Goal: Task Accomplishment & Management: Use online tool/utility

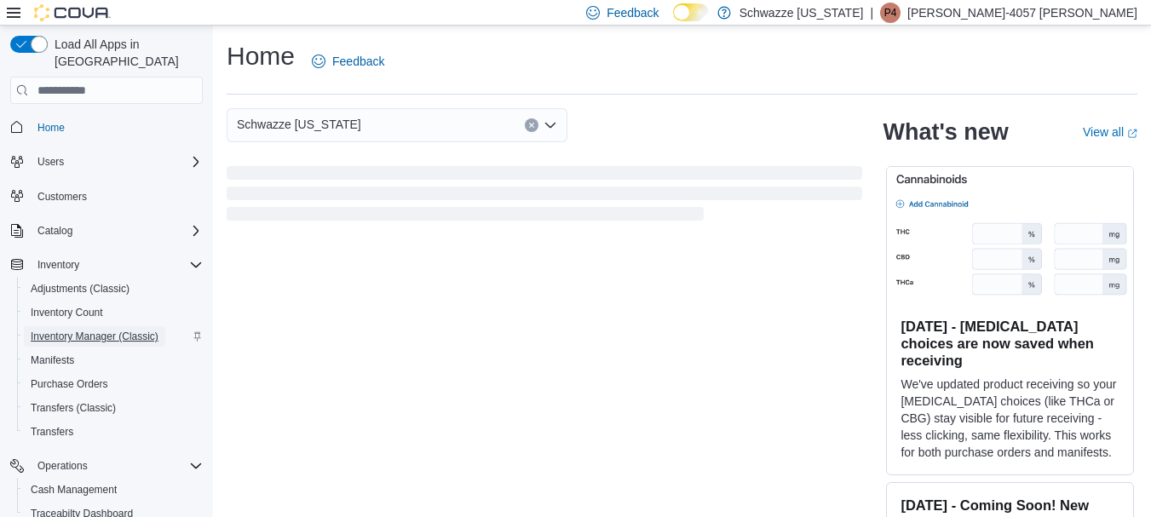
click at [121, 330] on span "Inventory Manager (Classic)" at bounding box center [95, 337] width 128 height 14
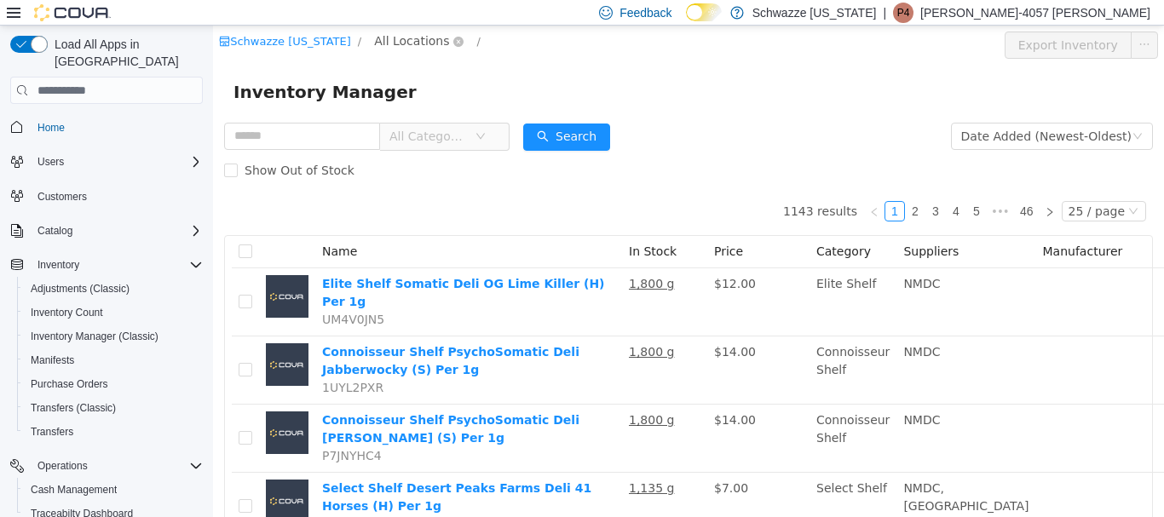
click at [435, 38] on span "All Locations" at bounding box center [418, 42] width 101 height 20
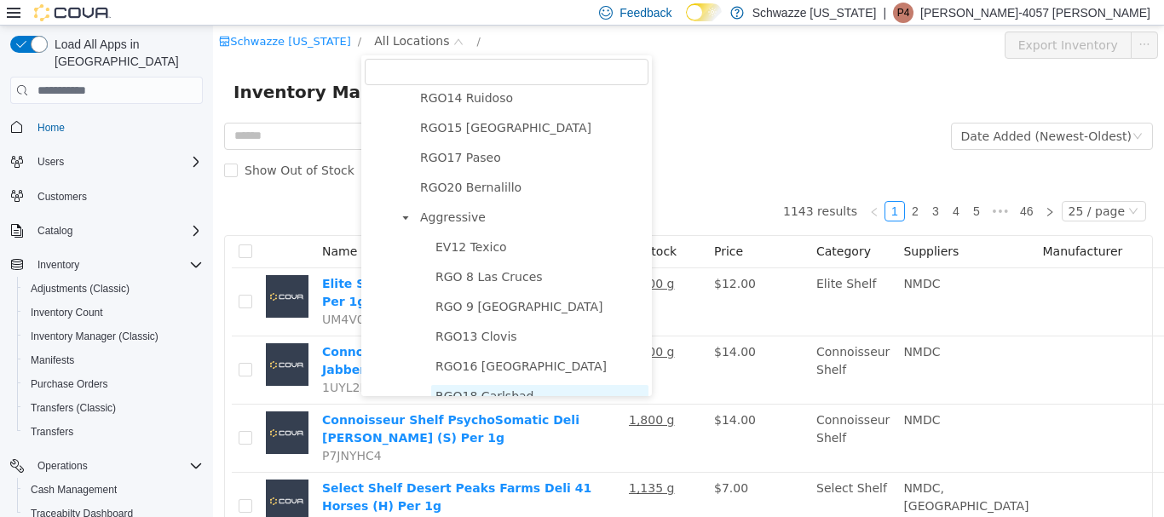
scroll to position [936, 0]
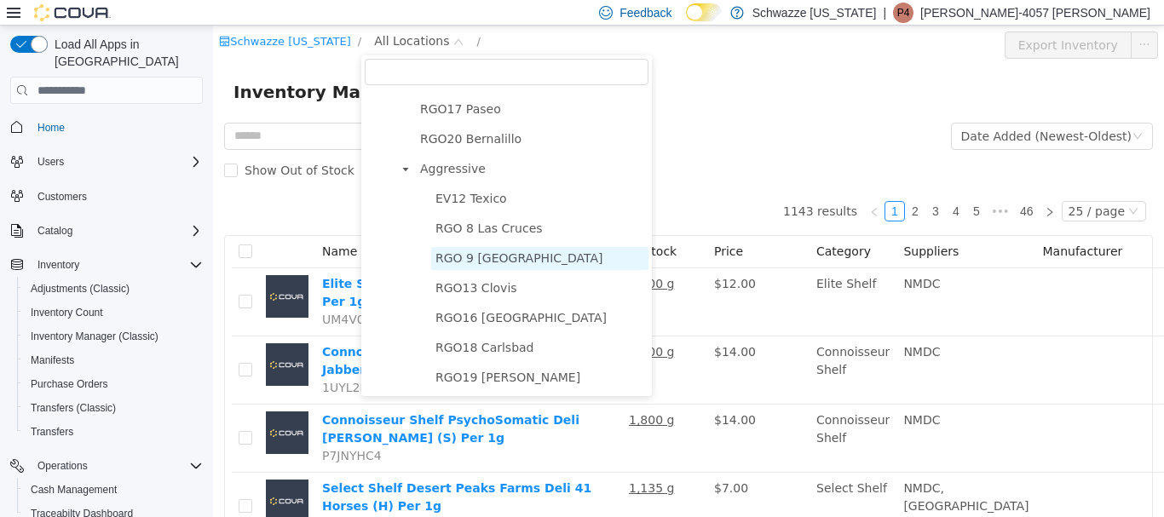
click at [462, 256] on span "RGO 9 [GEOGRAPHIC_DATA]" at bounding box center [519, 258] width 168 height 14
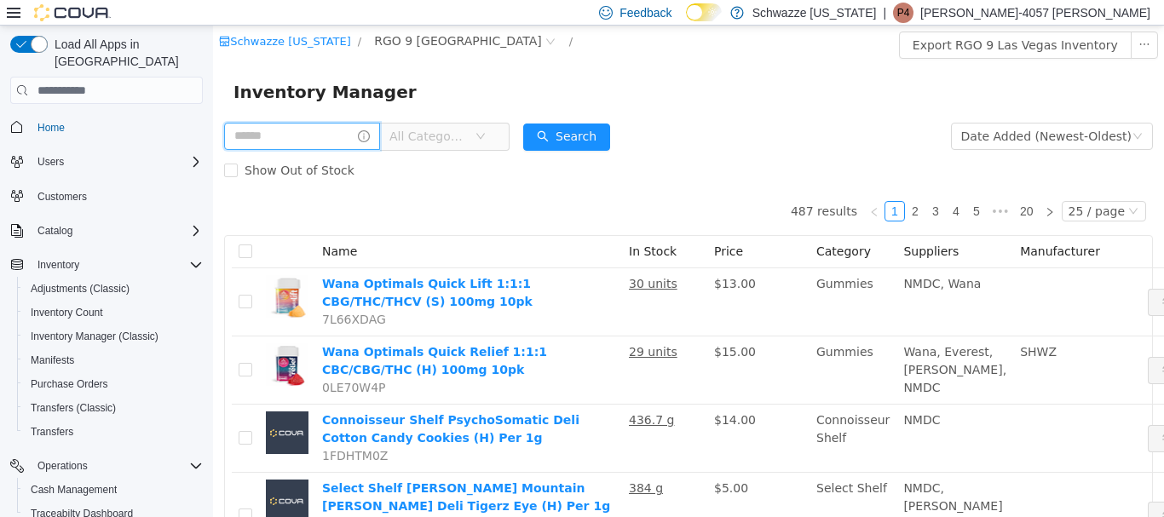
click at [360, 139] on input "text" at bounding box center [302, 136] width 156 height 27
type input "****"
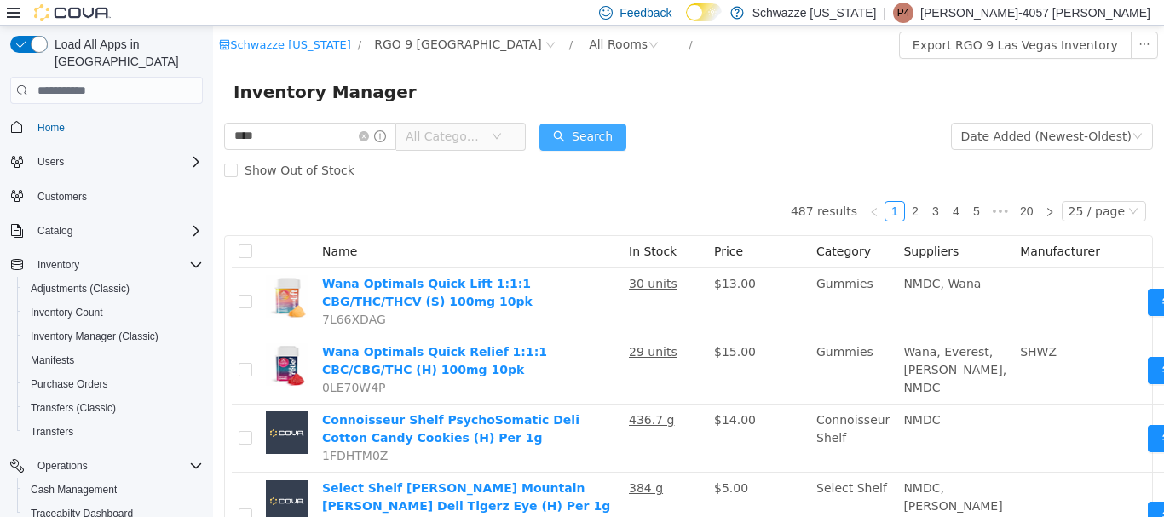
click at [614, 131] on button "Search" at bounding box center [582, 137] width 87 height 27
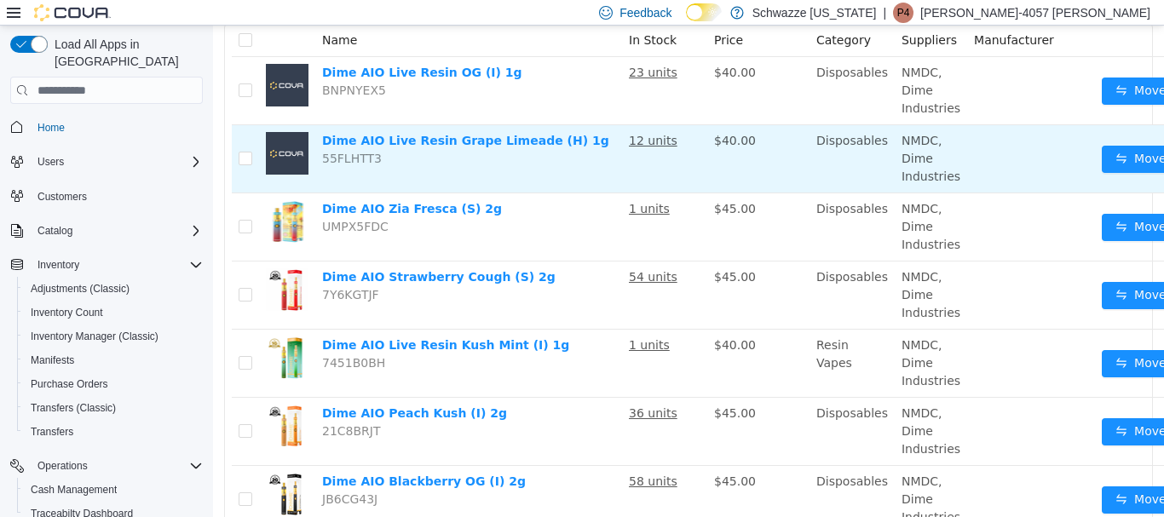
scroll to position [170, 0]
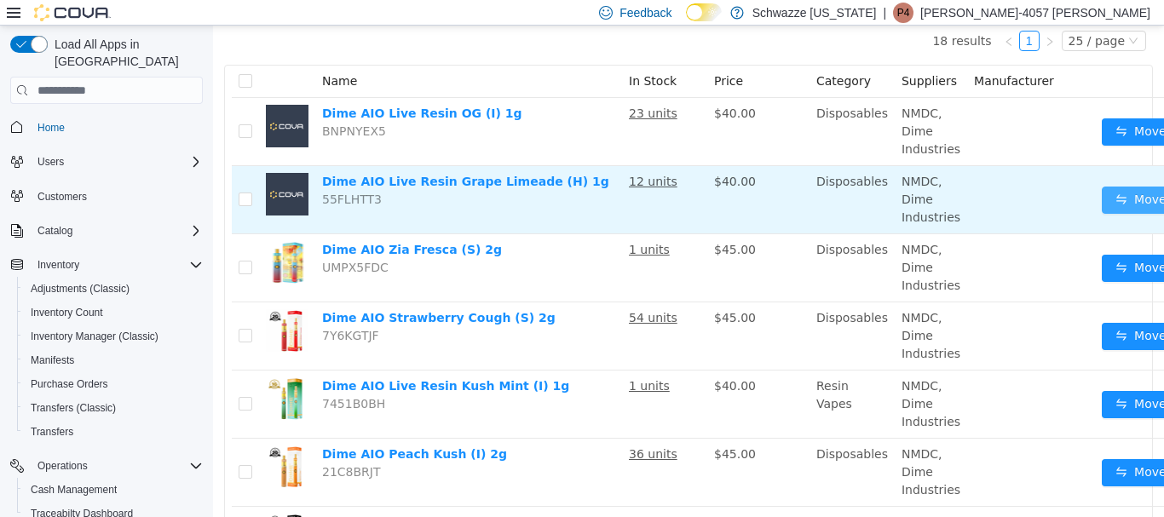
click at [1116, 198] on button "Move" at bounding box center [1141, 200] width 78 height 27
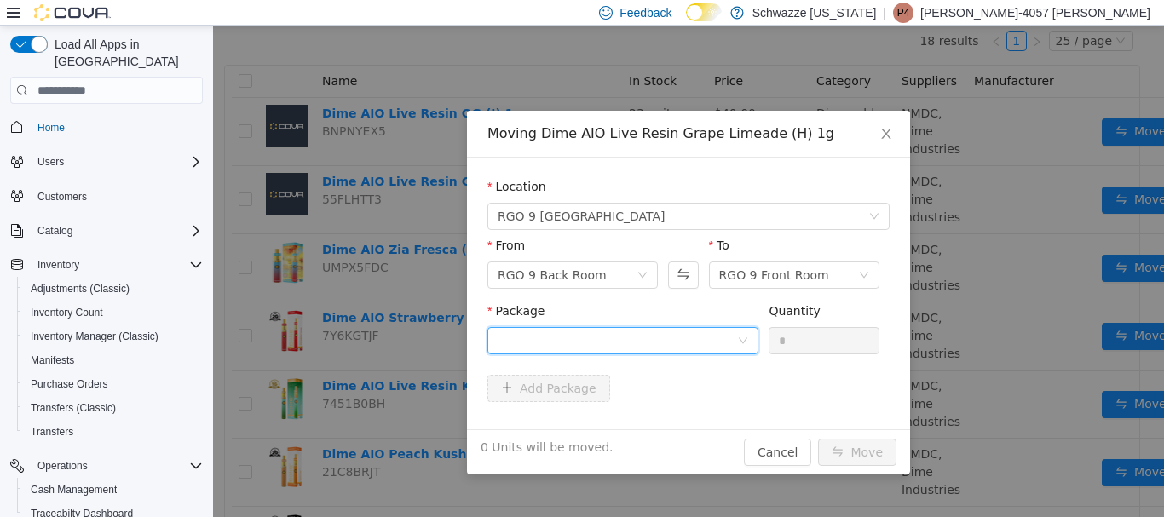
click at [683, 349] on div at bounding box center [617, 341] width 239 height 26
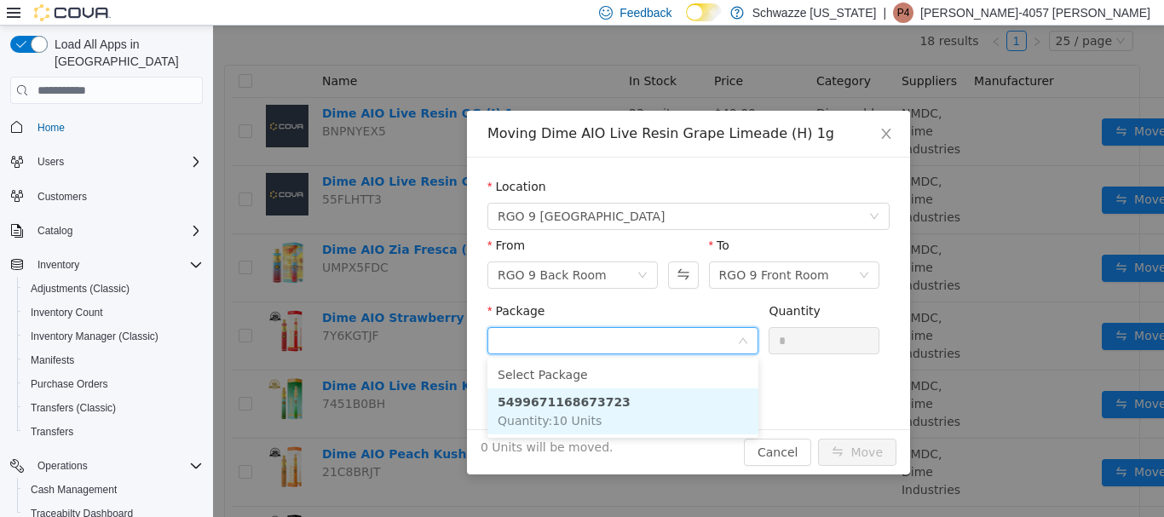
click at [627, 419] on li "5499671168673723 Quantity : 10 Units" at bounding box center [622, 412] width 271 height 46
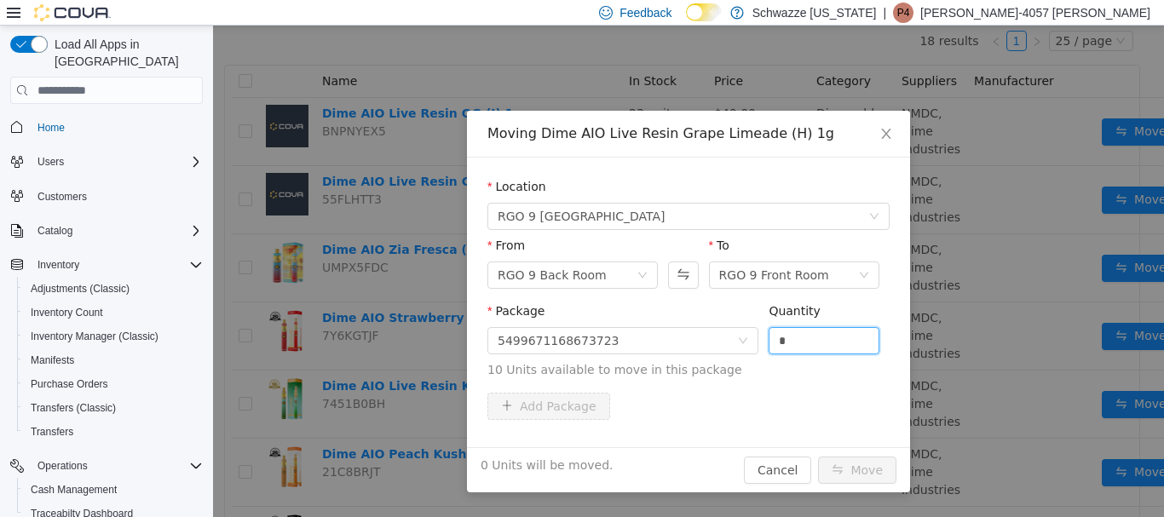
drag, startPoint x: 796, startPoint y: 345, endPoint x: 742, endPoint y: 298, distance: 71.3
click at [730, 330] on span "Package 5499671168673723 Quantity * 10 Units available to move in this package" at bounding box center [688, 341] width 402 height 75
type input "**"
click at [818, 457] on button "Move" at bounding box center [857, 470] width 78 height 27
